Goal: Contribute content: Add original content to the website for others to see

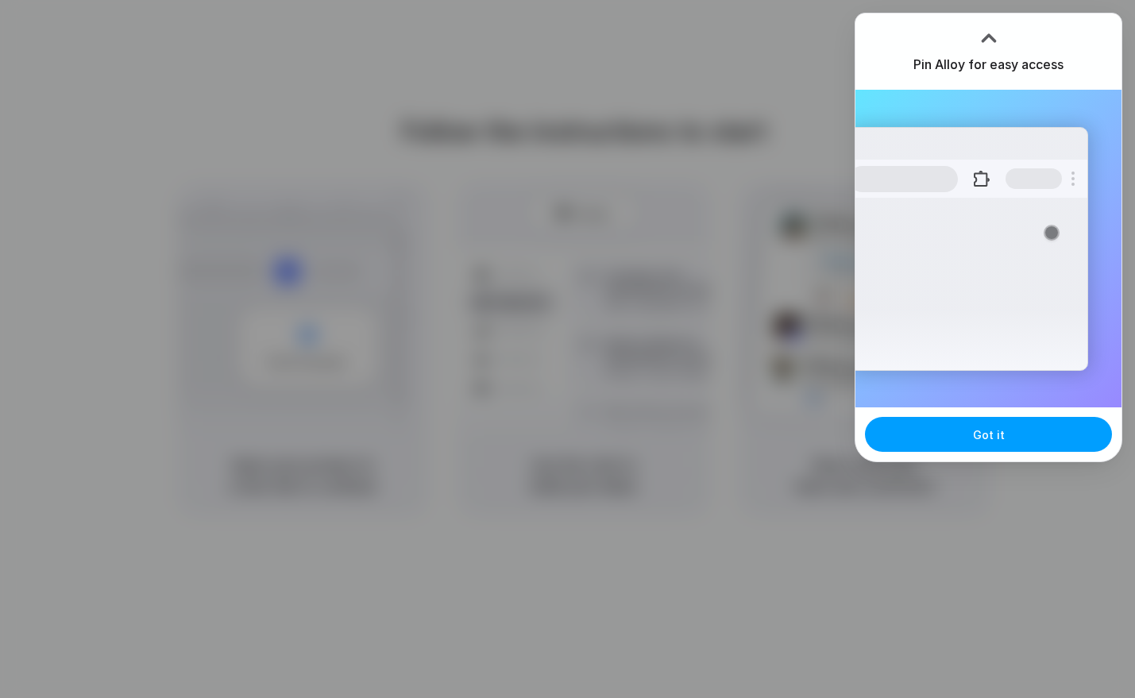
click at [984, 438] on span "Got it" at bounding box center [989, 435] width 32 height 17
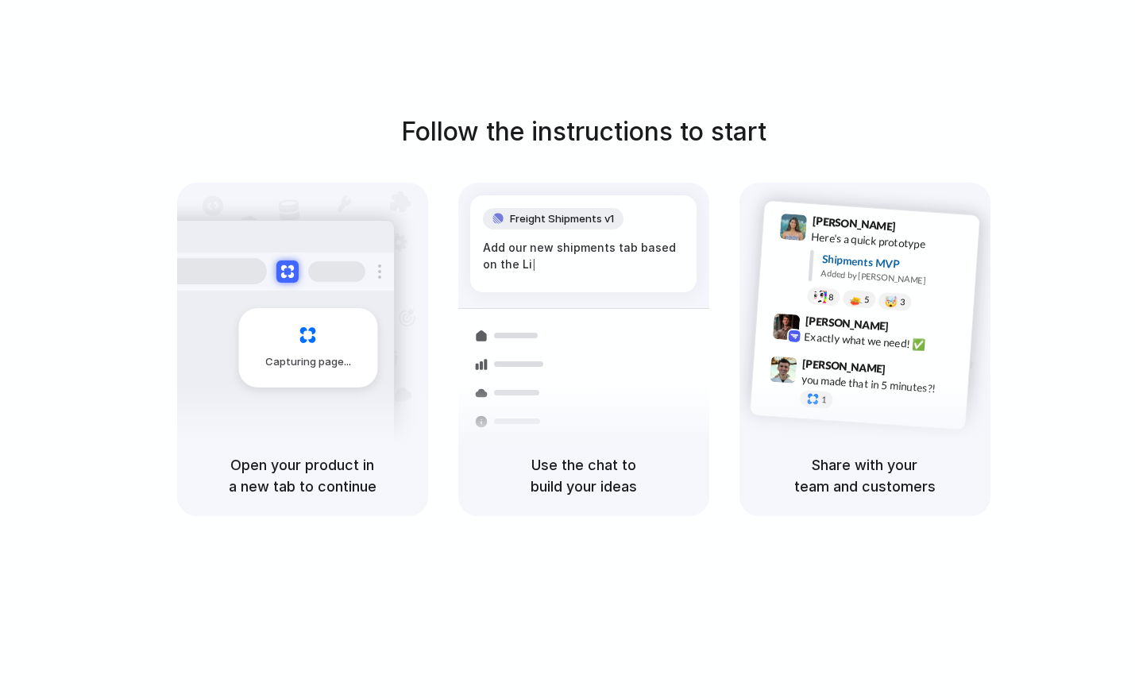
click at [1015, 166] on div "Follow the instructions to start Capturing page Open your product in a new tab …" at bounding box center [583, 315] width 1135 height 404
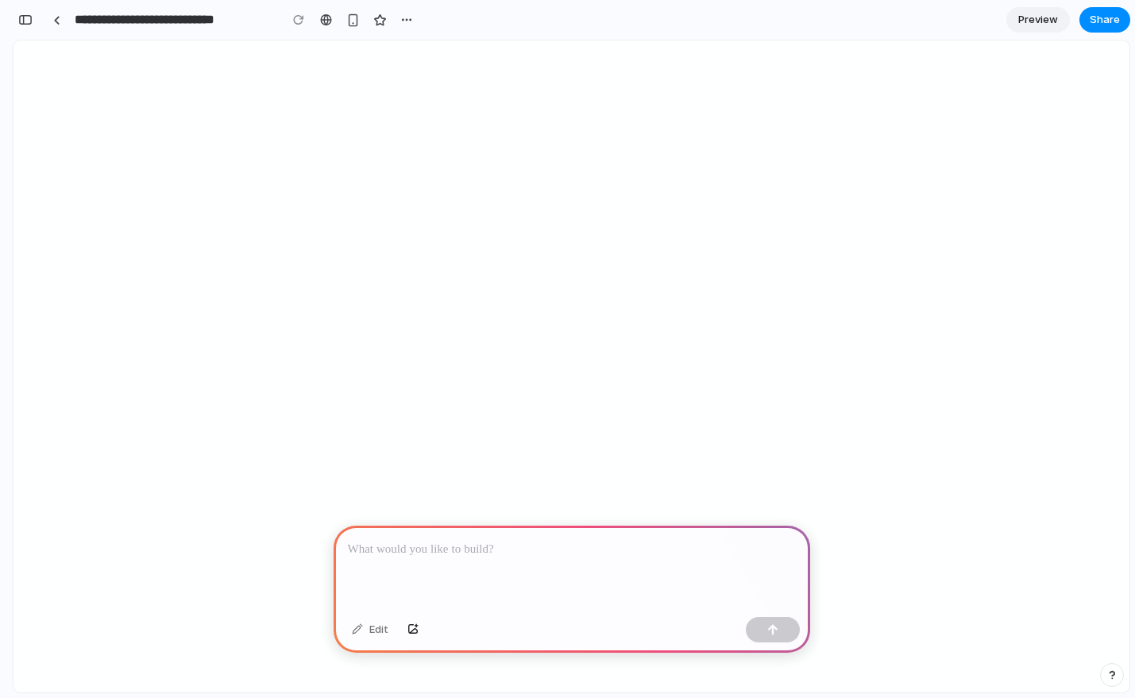
click at [514, 544] on p at bounding box center [572, 549] width 448 height 19
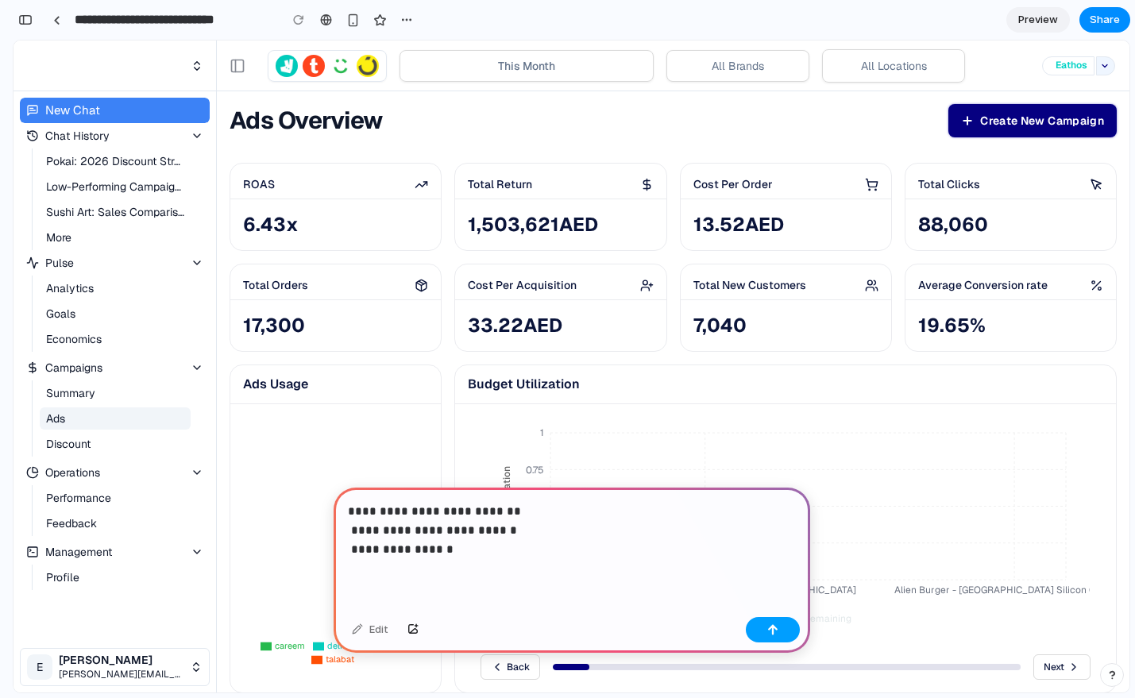
click at [779, 632] on button "button" at bounding box center [773, 629] width 54 height 25
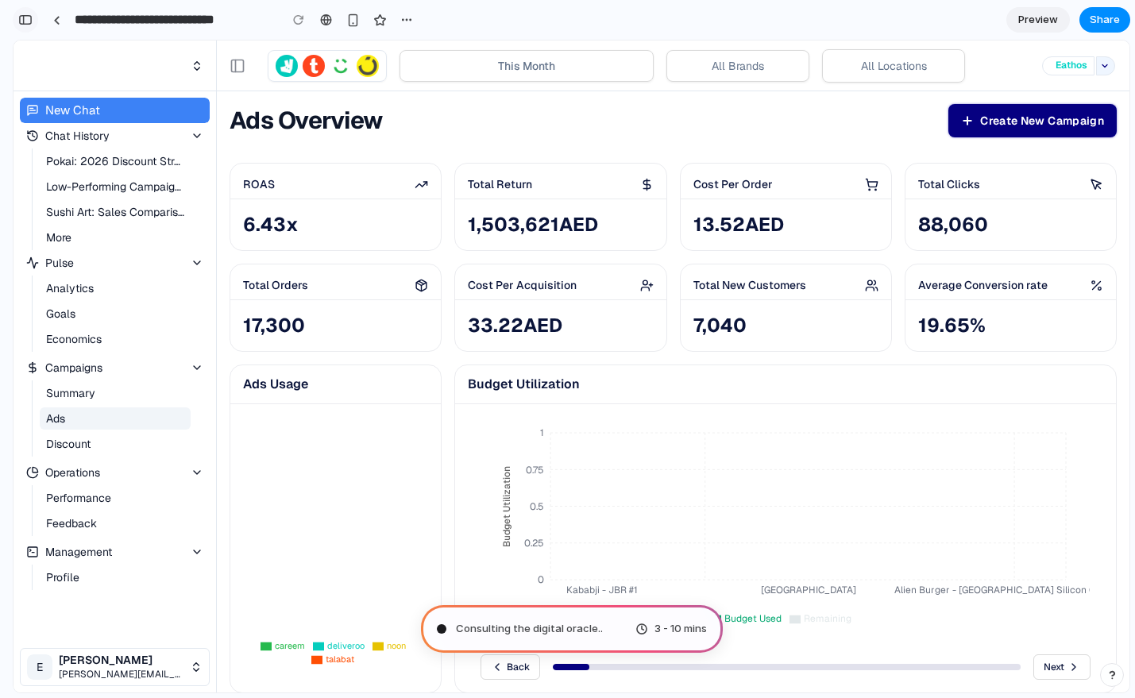
click at [25, 25] on div "button" at bounding box center [25, 19] width 14 height 11
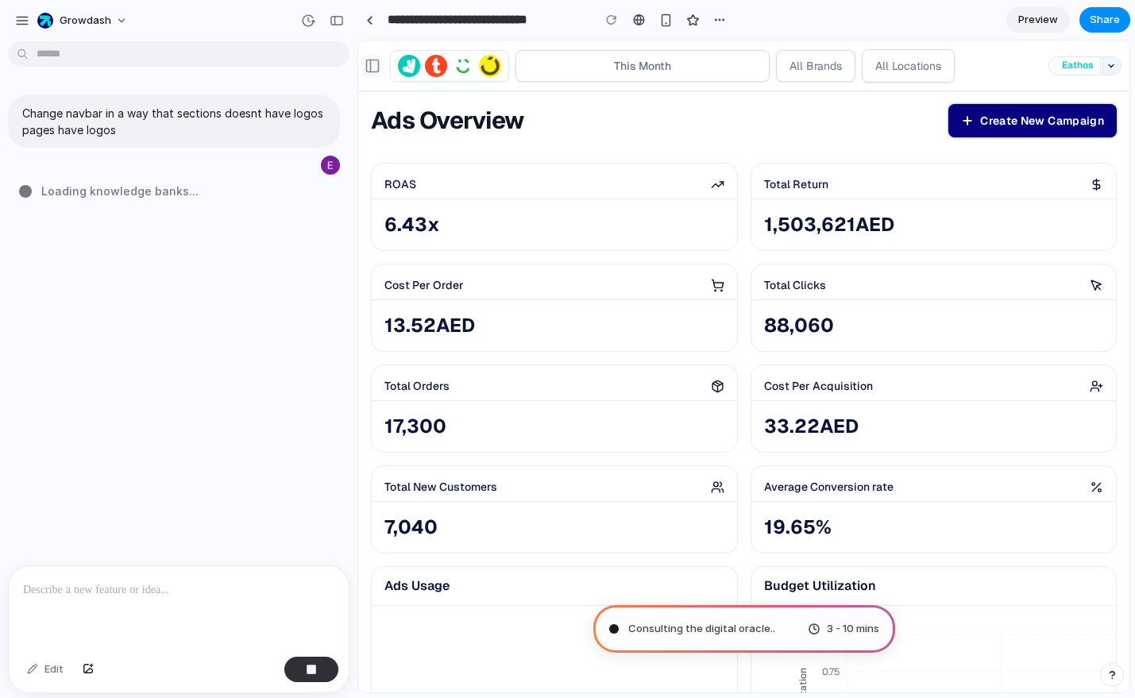
click at [374, 71] on button "Toggle Sidebar" at bounding box center [373, 66] width 22 height 22
click at [338, 26] on button "button" at bounding box center [336, 20] width 25 height 25
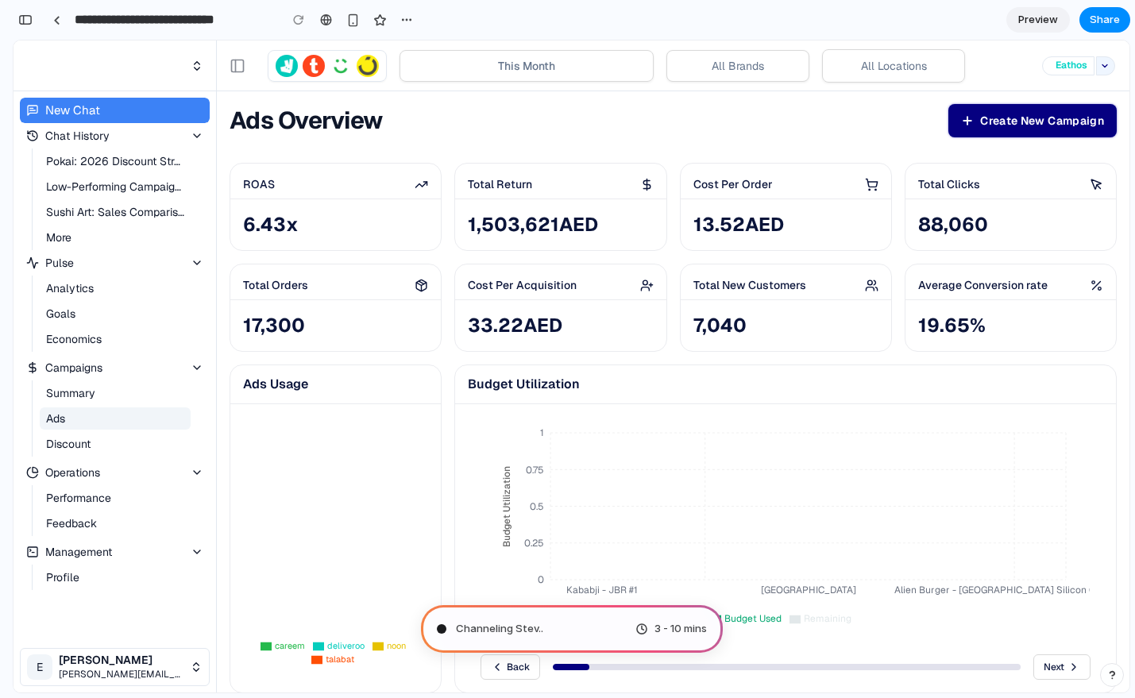
type input "**********"
